Goal: Browse casually

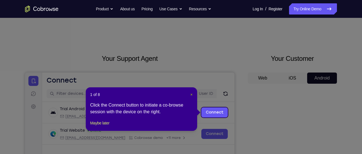
click at [190, 93] on span "×" at bounding box center [191, 94] width 2 height 4
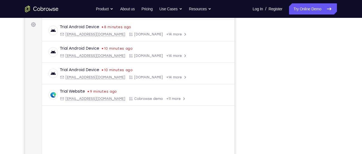
scroll to position [83, 0]
